Goal: Task Accomplishment & Management: Use online tool/utility

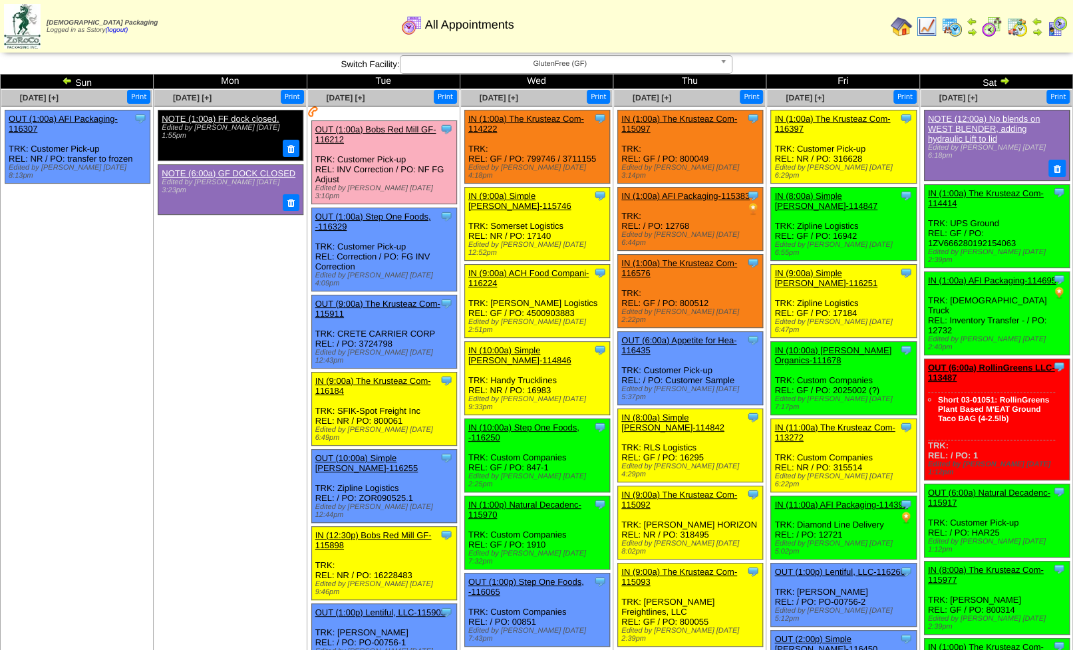
click at [903, 21] on img at bounding box center [901, 26] width 21 height 21
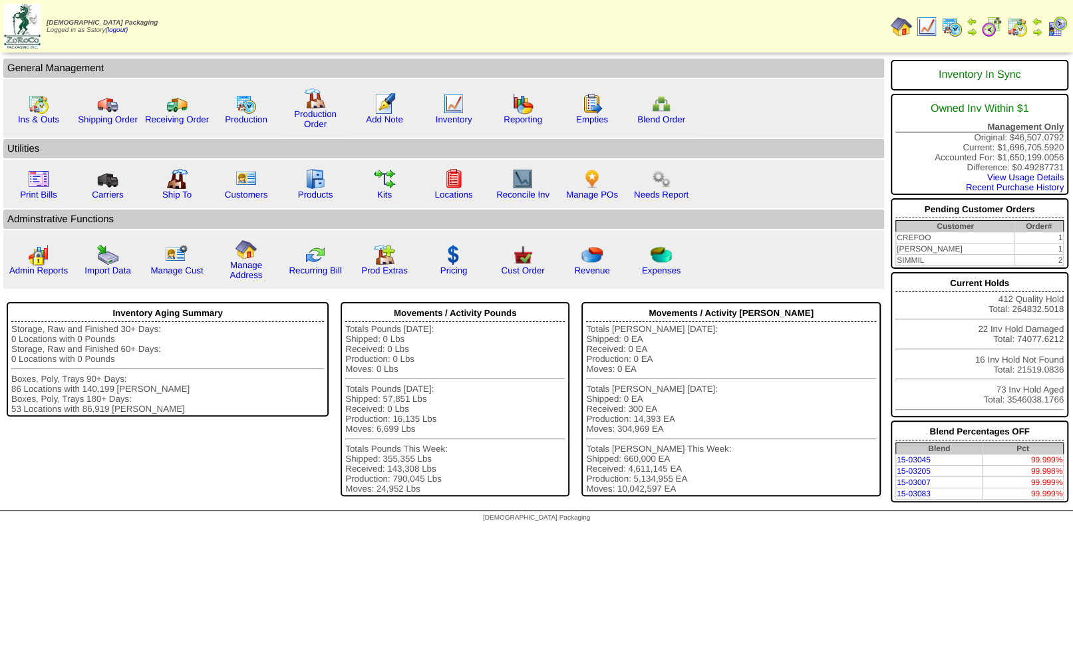
click at [1035, 25] on link at bounding box center [1037, 29] width 11 height 21
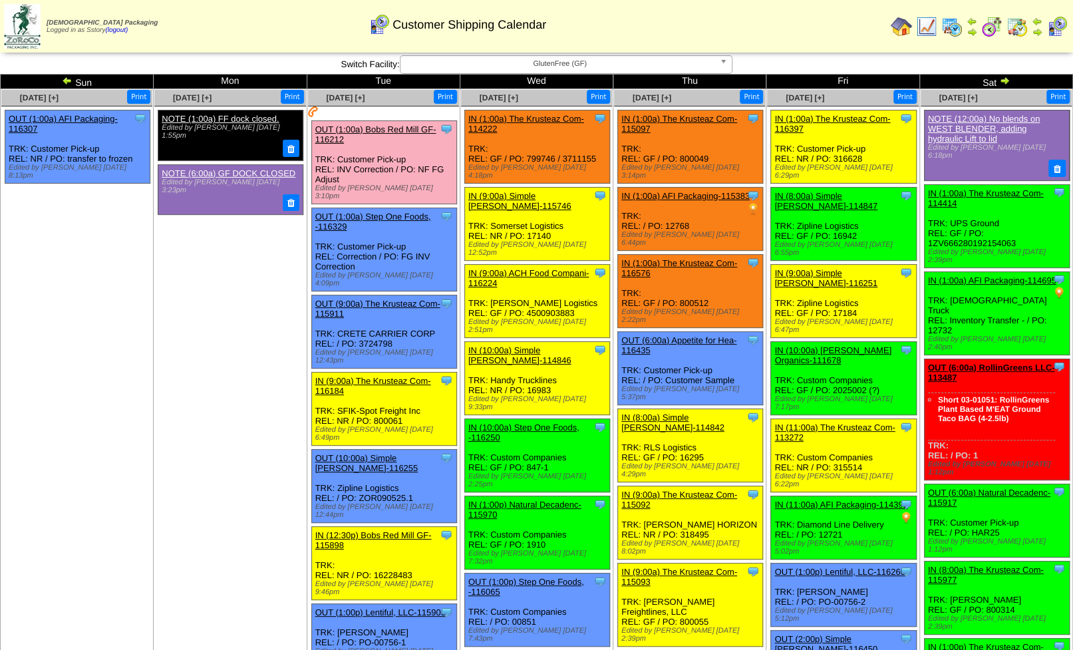
click at [1002, 86] on link at bounding box center [1002, 82] width 13 height 11
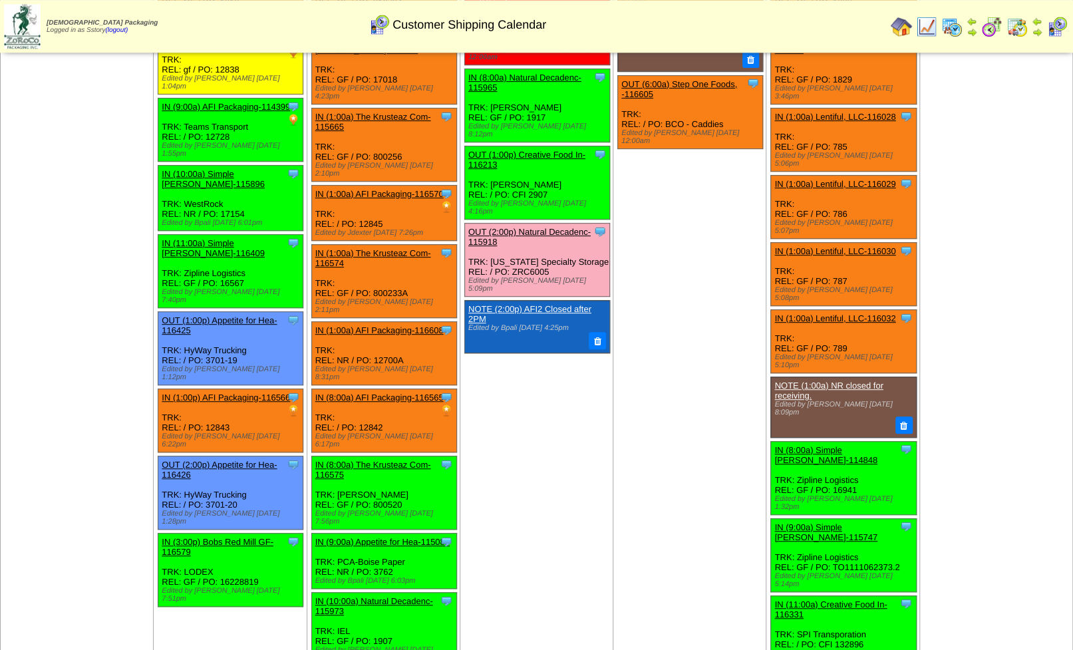
scroll to position [346, 0]
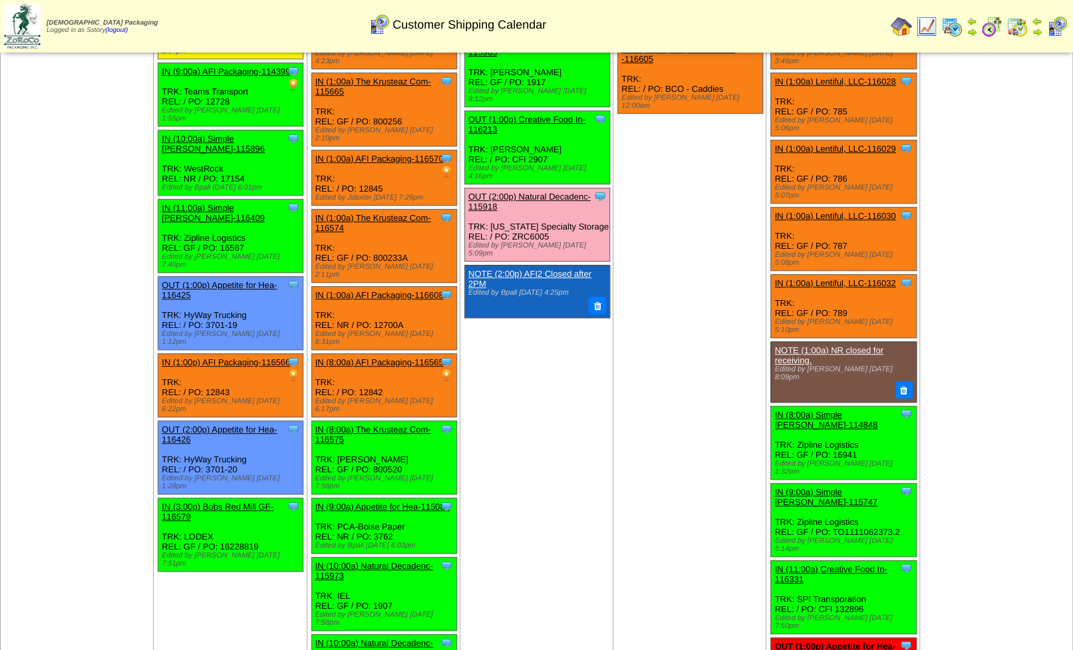
click at [784, 564] on link "IN (11:00a) Creative Food In-116331" at bounding box center [830, 574] width 112 height 20
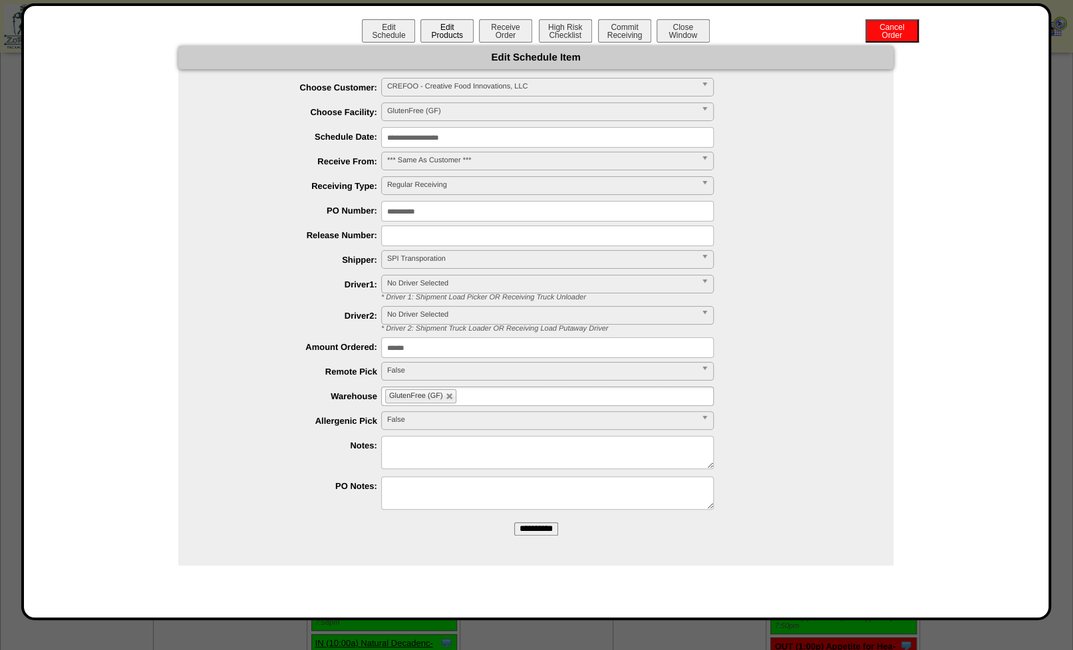
click at [452, 29] on button "Edit Products" at bounding box center [446, 30] width 53 height 23
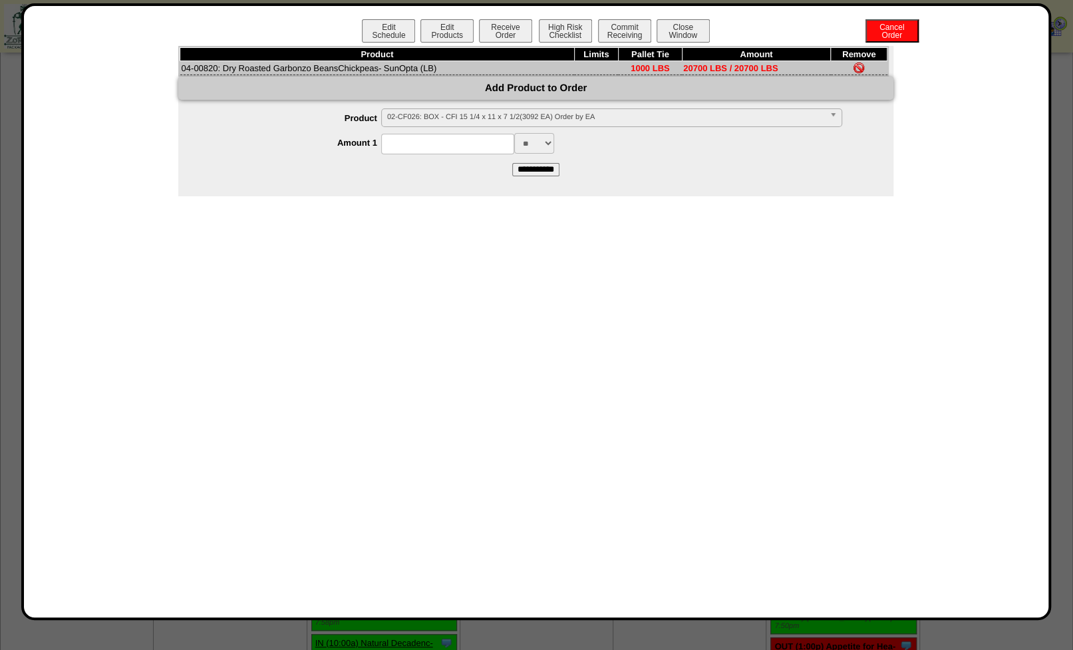
click at [402, 148] on input at bounding box center [447, 144] width 133 height 21
click at [423, 120] on span "02-CF026: BOX - CFI 15 1/4 x 11 x 7 1/2(3092 EA) Order by EA" at bounding box center [605, 117] width 437 height 16
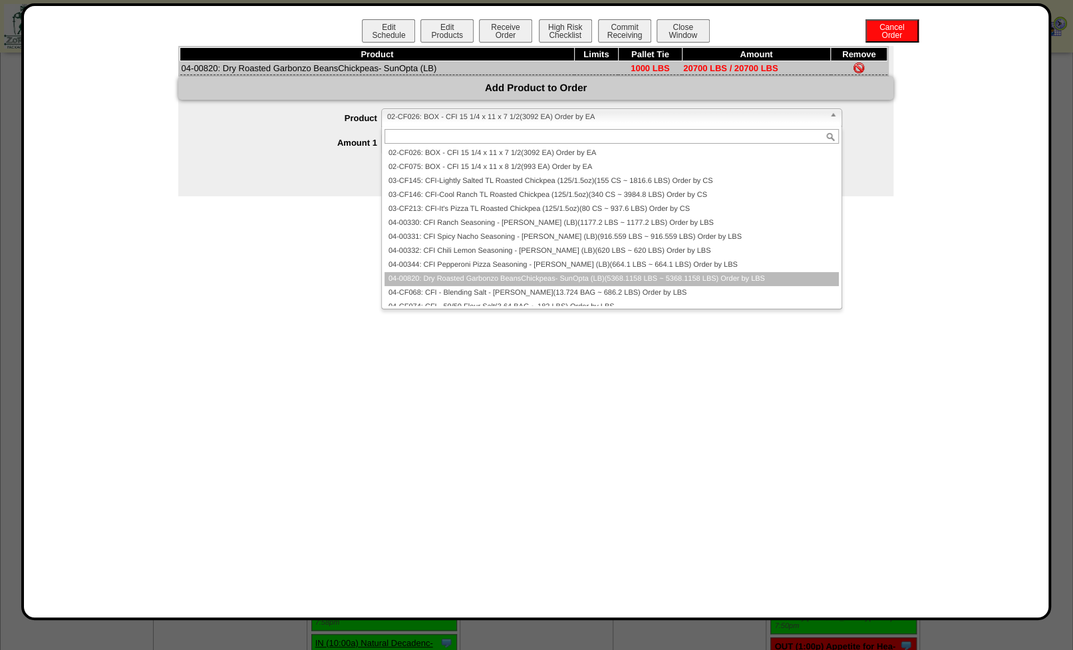
click at [458, 281] on li "04-00820: Dry Roasted Garbonzo BeansChickpeas- SunOpta (LB)(5368.1158 LBS ~ 536…" at bounding box center [611, 279] width 454 height 14
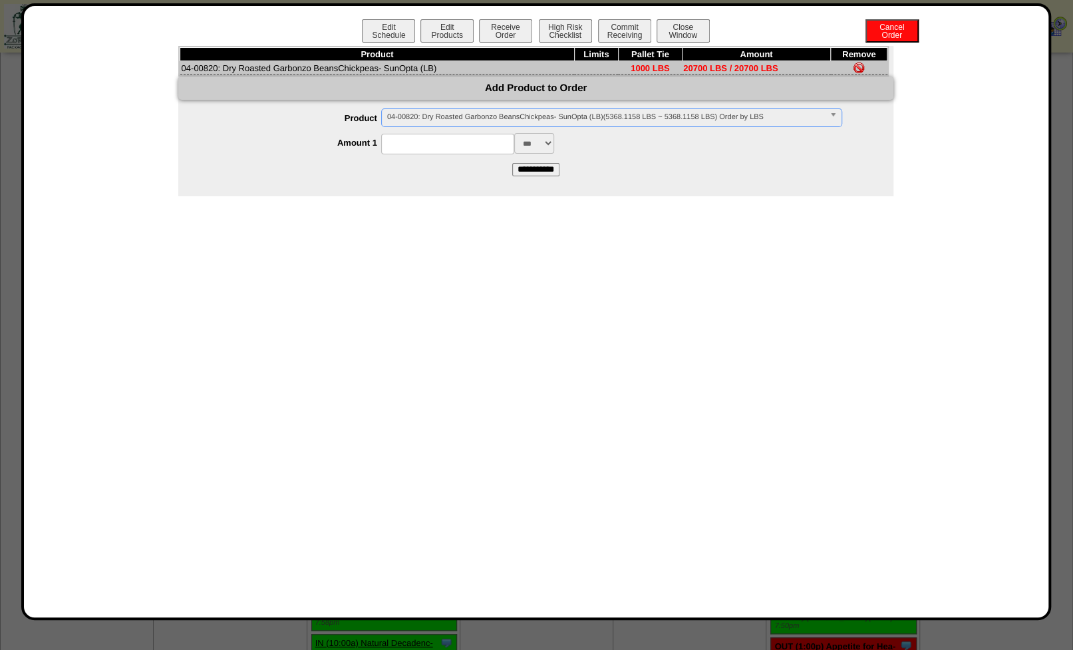
click at [390, 142] on input at bounding box center [447, 144] width 133 height 21
type input "*****"
drag, startPoint x: 651, startPoint y: 178, endPoint x: 643, endPoint y: 179, distance: 8.1
click at [651, 176] on form "**********" at bounding box center [535, 141] width 715 height 67
click at [539, 172] on input "**********" at bounding box center [535, 169] width 47 height 13
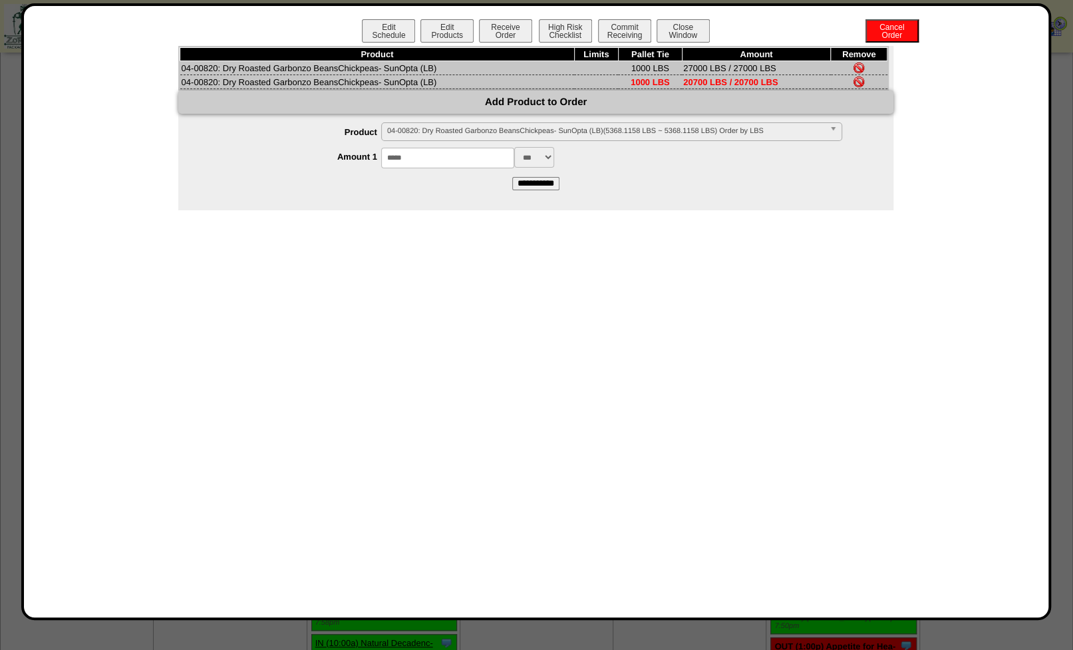
click at [859, 85] on img at bounding box center [858, 81] width 11 height 11
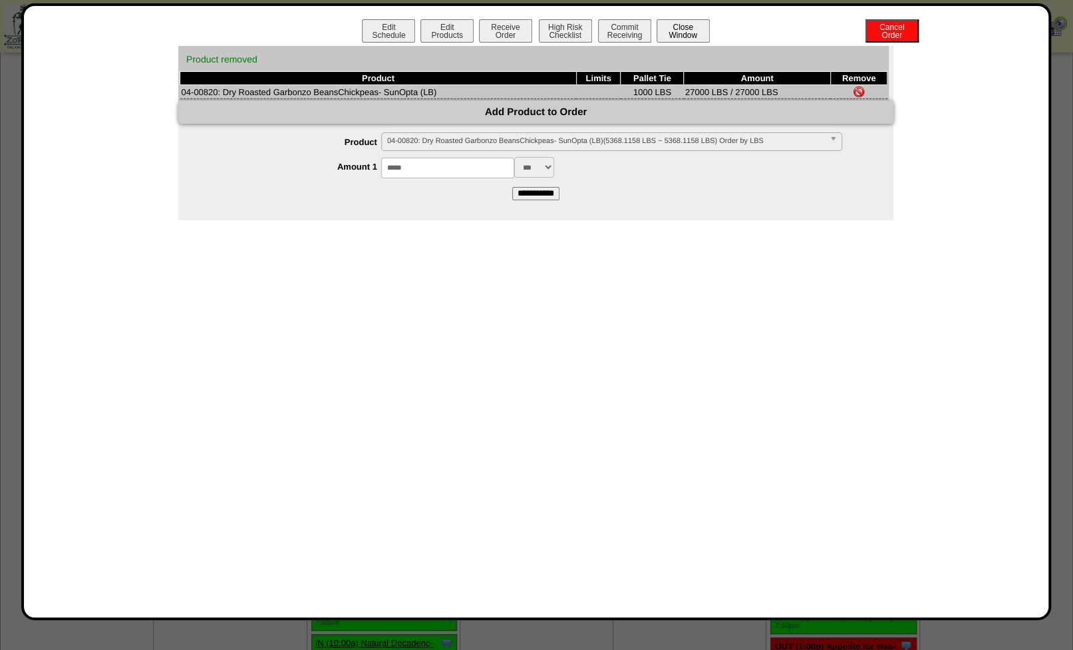
click at [678, 30] on button "Close Window" at bounding box center [683, 30] width 53 height 23
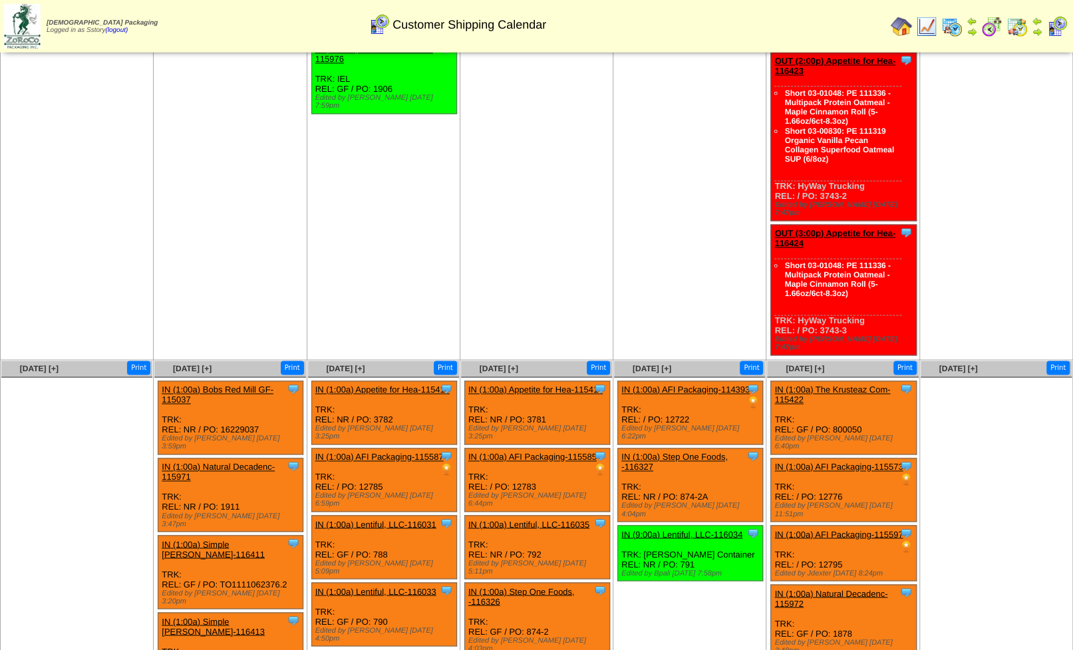
scroll to position [1086, 0]
